Goal: Task Accomplishment & Management: Complete application form

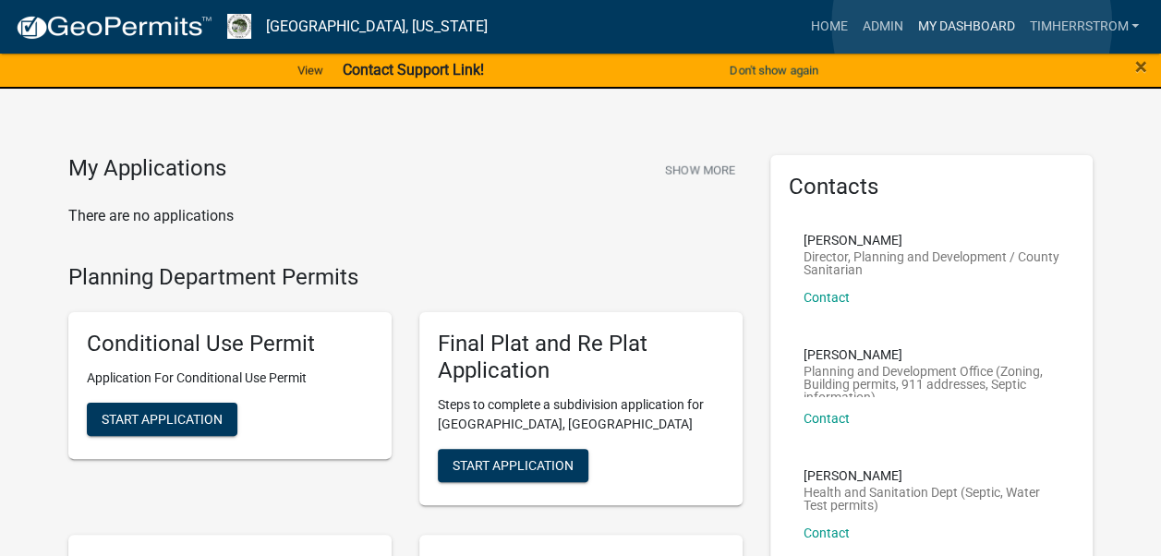
click at [972, 24] on link "My Dashboard" at bounding box center [966, 26] width 112 height 35
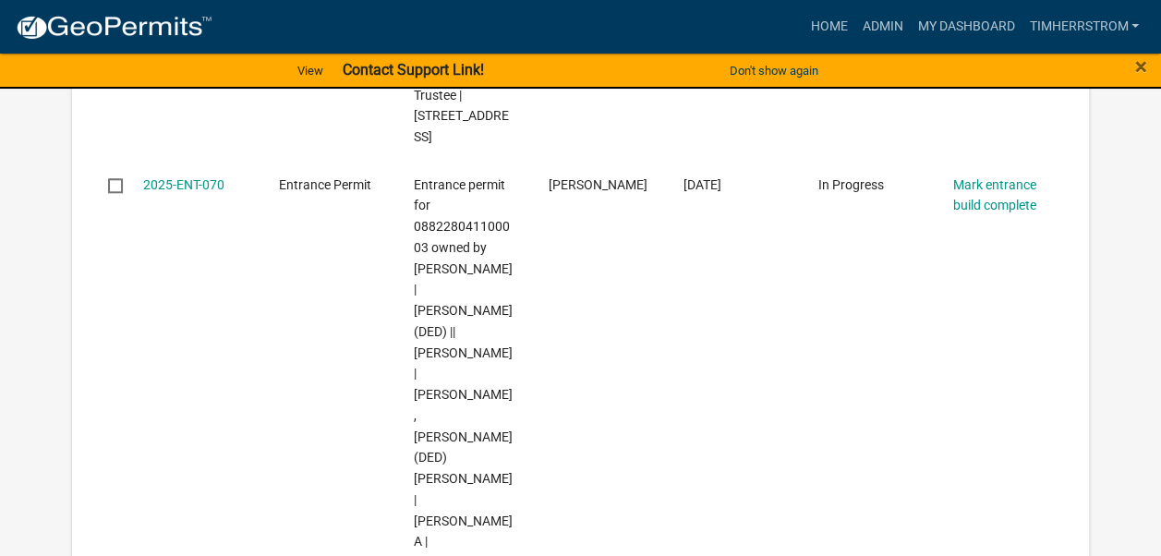
scroll to position [832, 0]
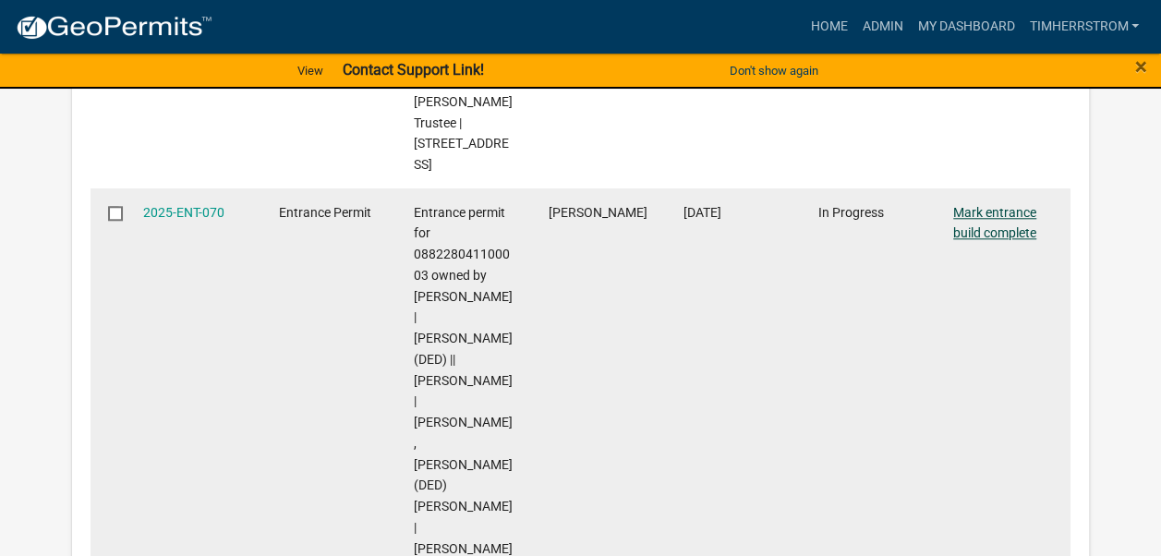
click at [987, 210] on link "Mark entrance build complete" at bounding box center [995, 223] width 83 height 36
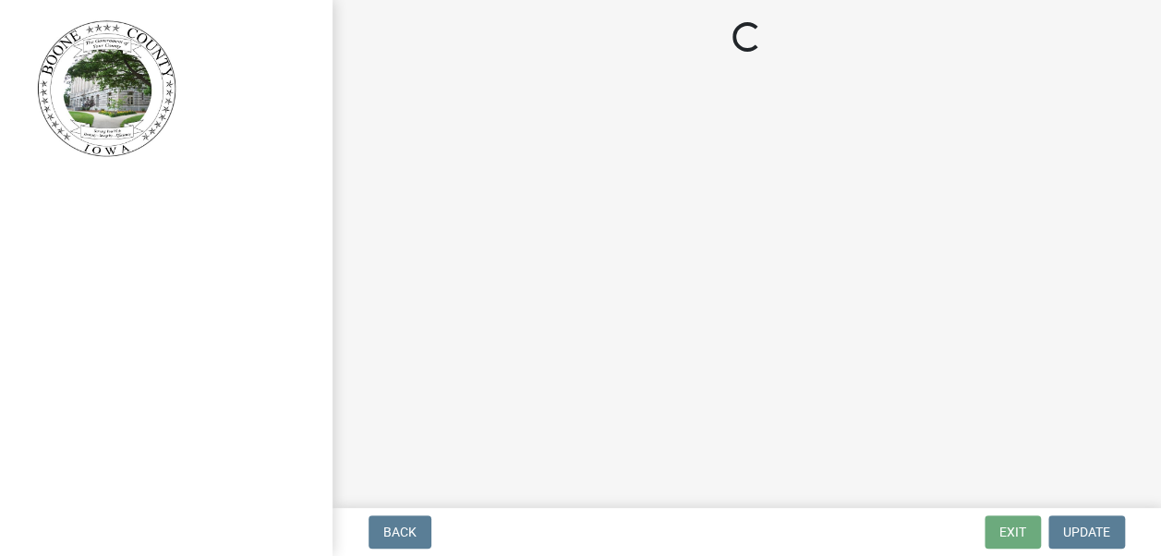
click at [987, 210] on main "Loading..." at bounding box center [747, 250] width 829 height 501
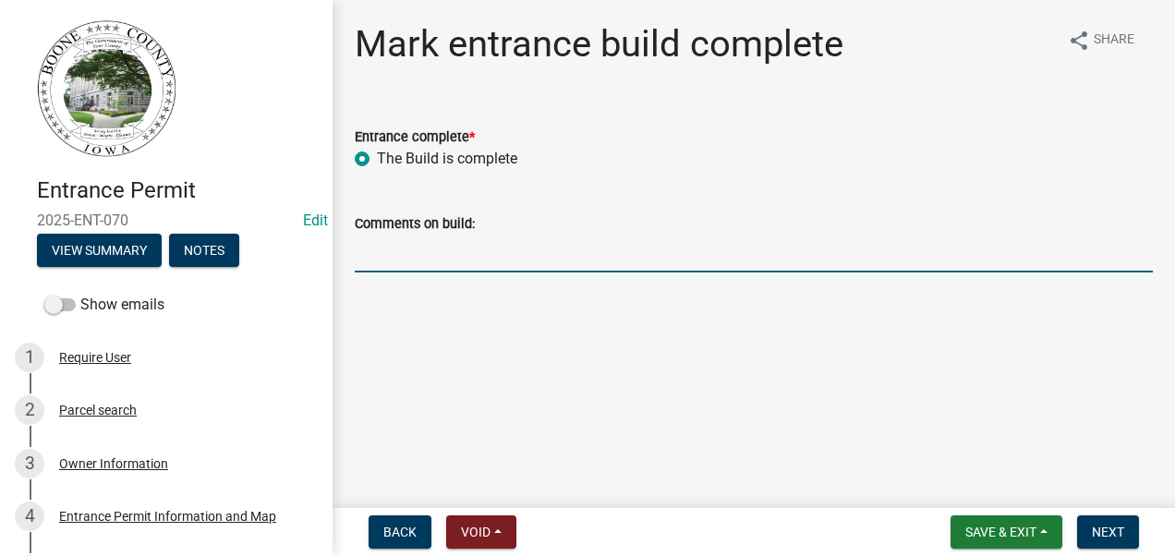
click at [602, 237] on input "Comments on build:" at bounding box center [754, 254] width 798 height 38
click at [226, 90] on link at bounding box center [159, 89] width 288 height 148
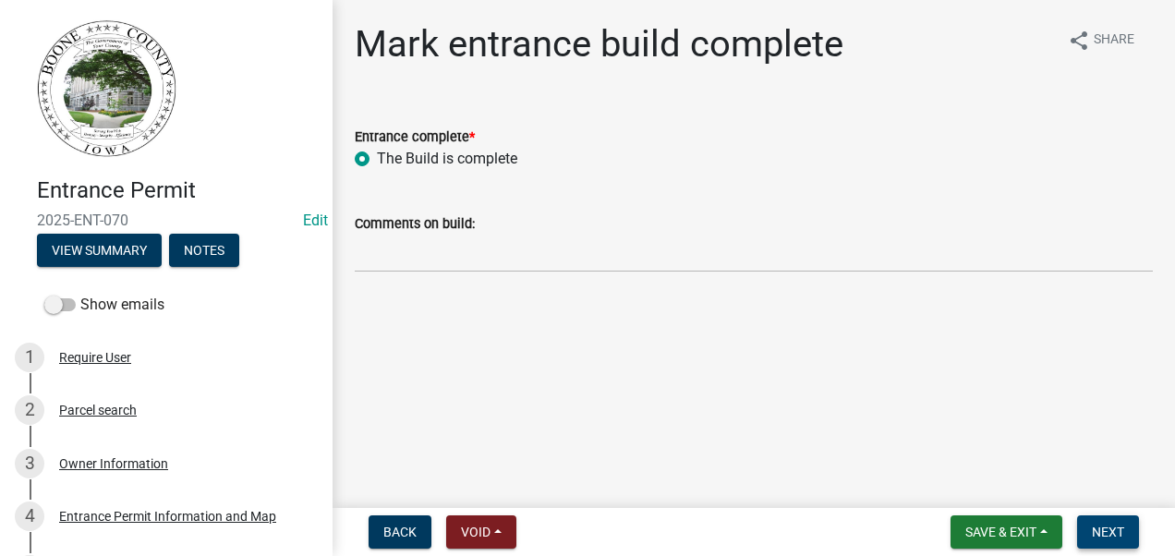
click at [1118, 532] on span "Next" at bounding box center [1108, 532] width 32 height 15
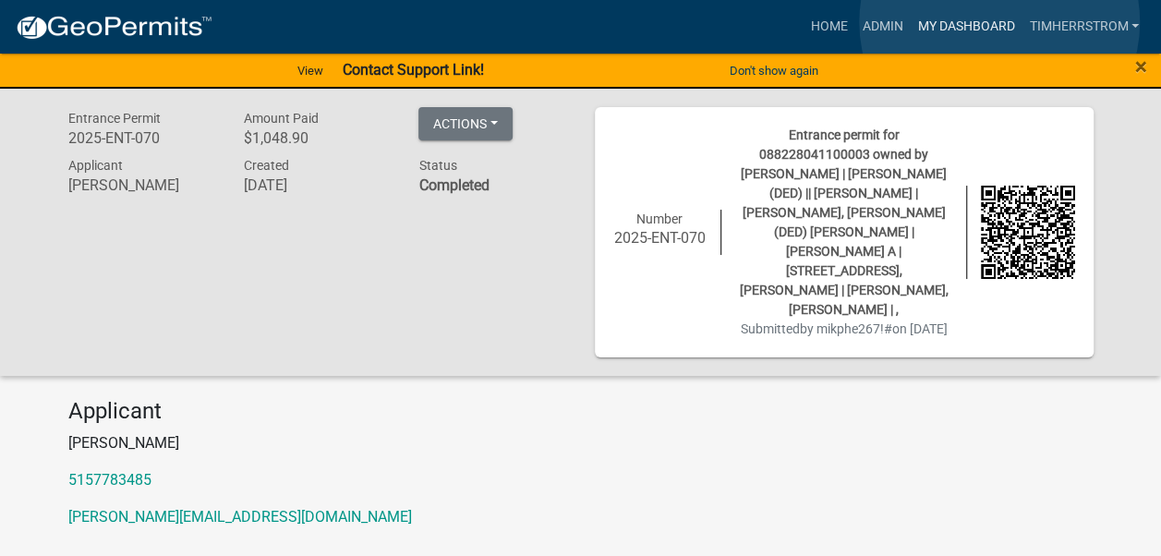
click at [1000, 22] on link "My Dashboard" at bounding box center [966, 26] width 112 height 35
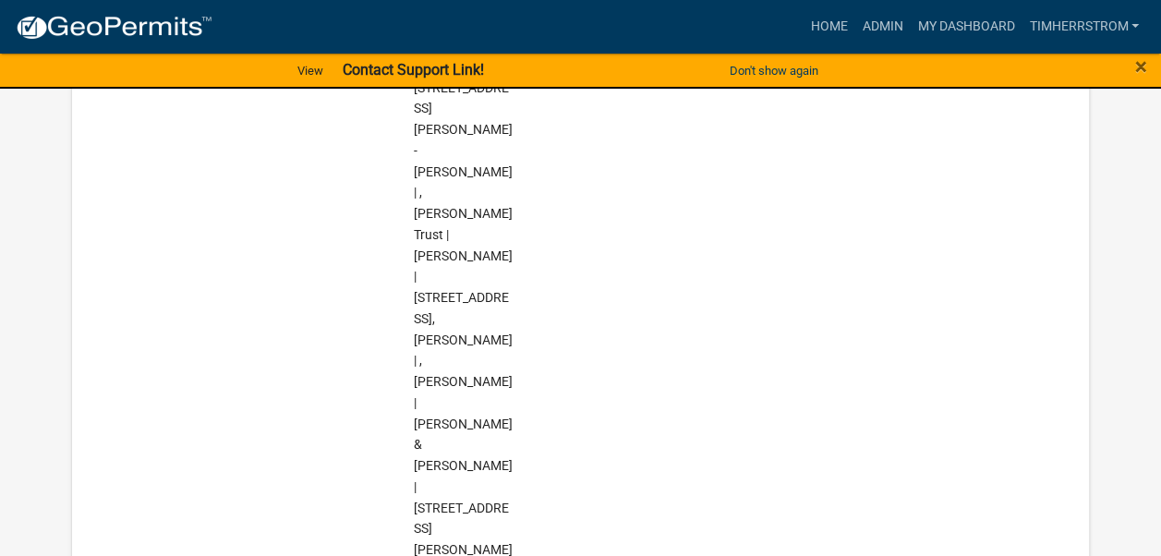
scroll to position [5918, 0]
